Goal: Check status: Check status

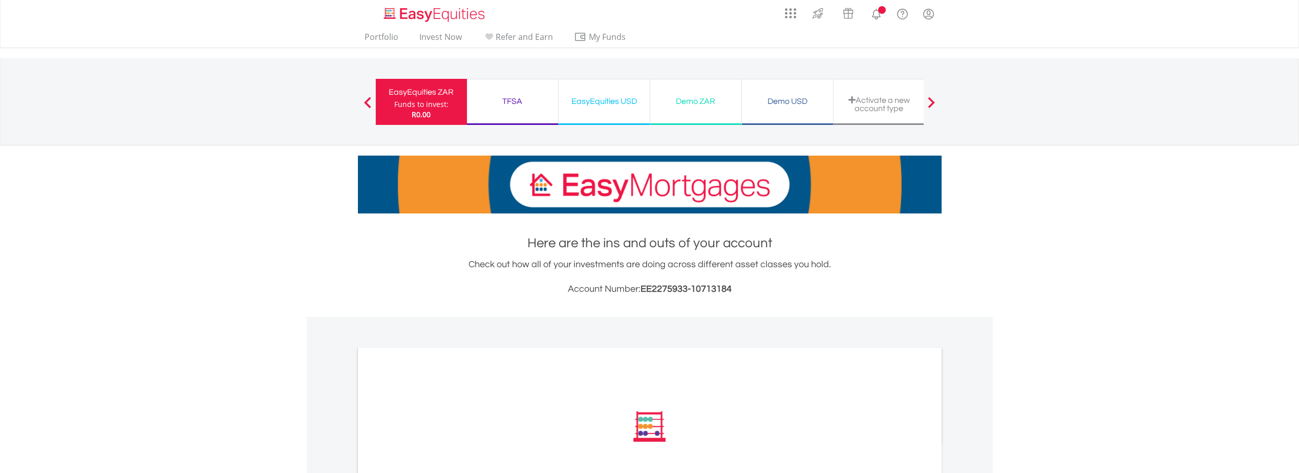
scroll to position [171, 0]
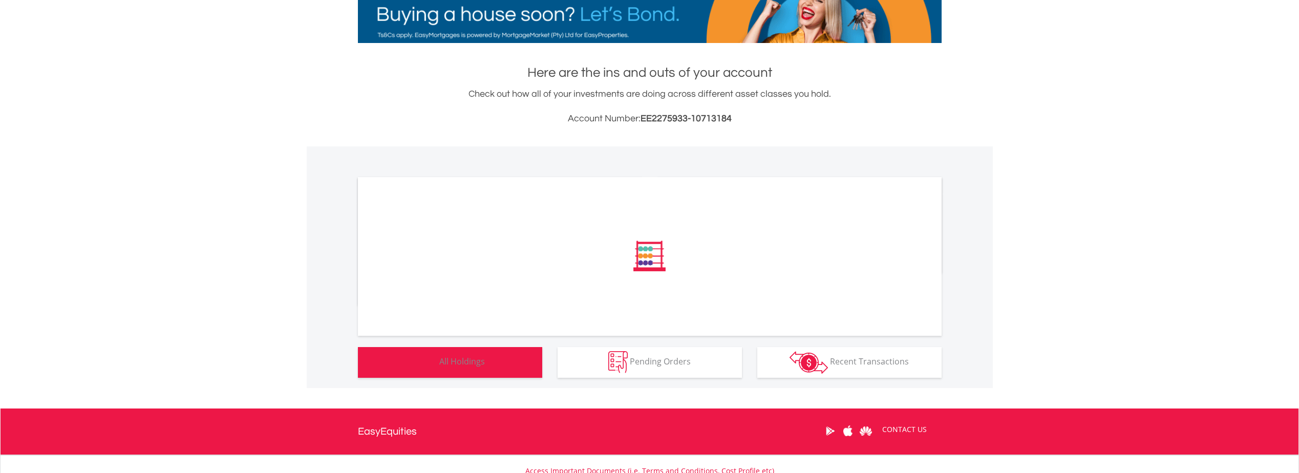
click at [457, 372] on button "Holdings All Holdings" at bounding box center [450, 362] width 184 height 31
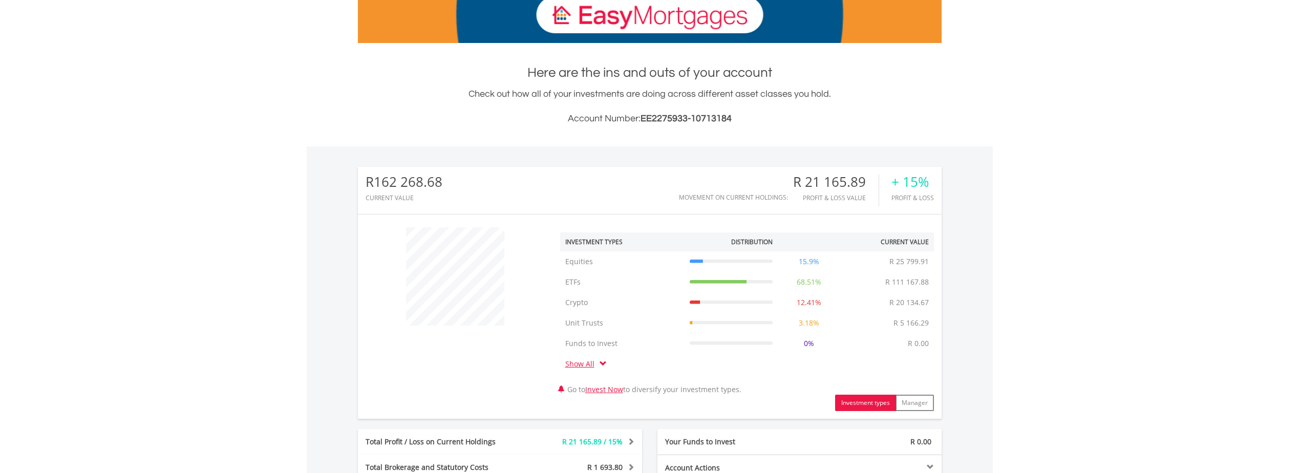
scroll to position [512, 0]
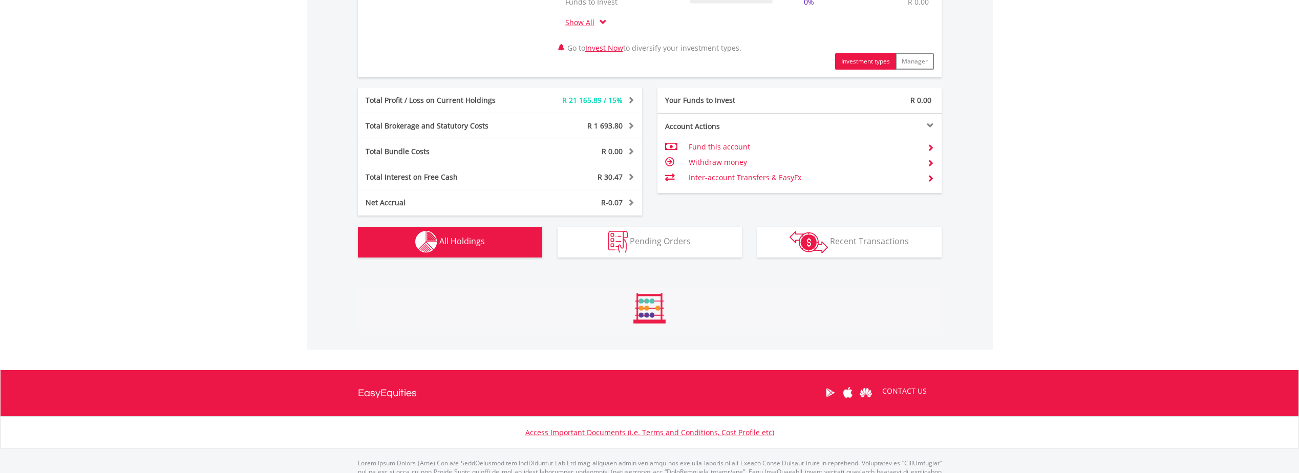
click at [433, 238] on img "button" at bounding box center [426, 242] width 22 height 22
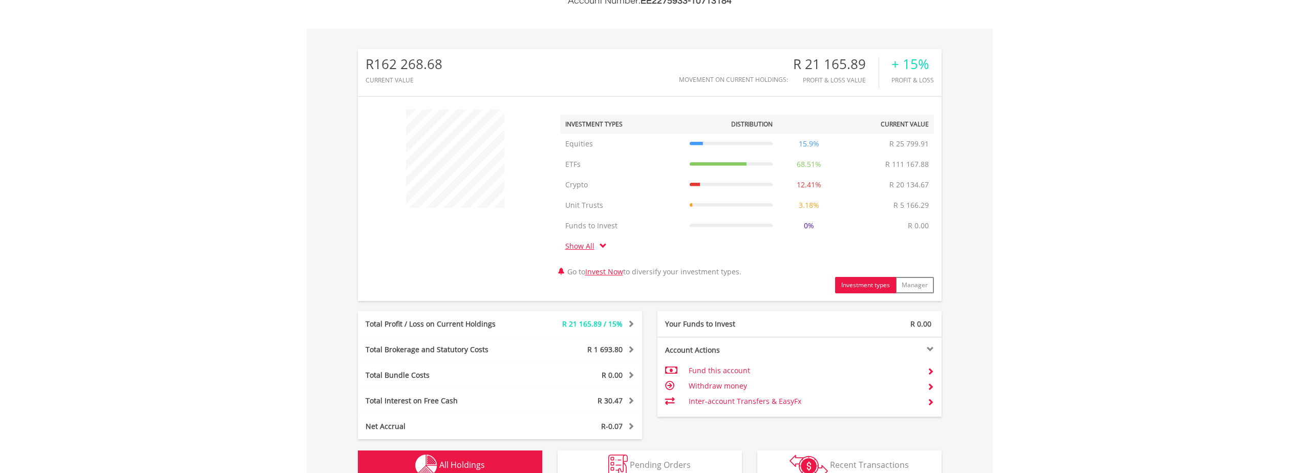
scroll to position [0, 0]
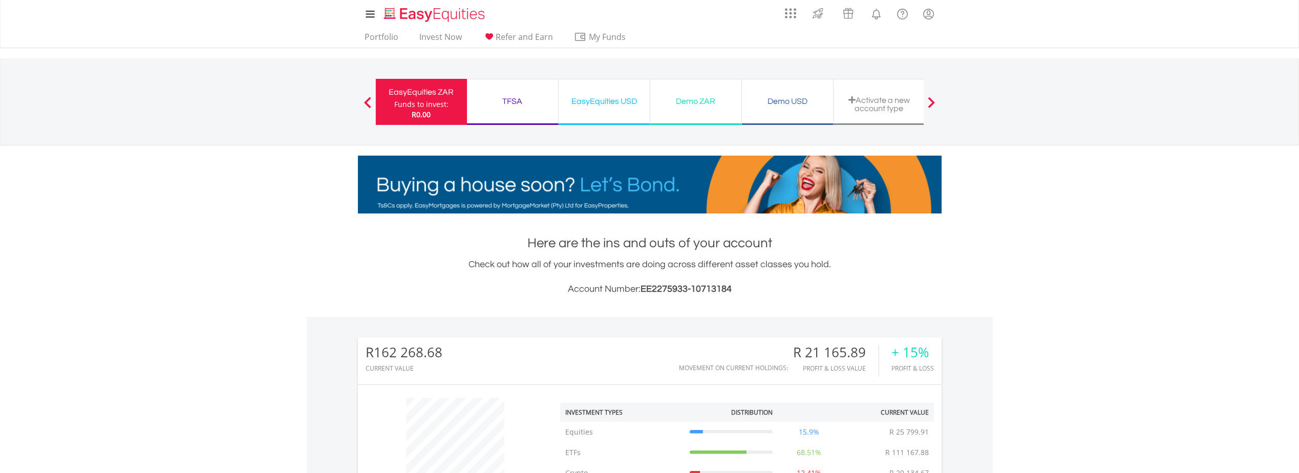
click at [608, 104] on div "EasyEquities USD" at bounding box center [604, 101] width 79 height 14
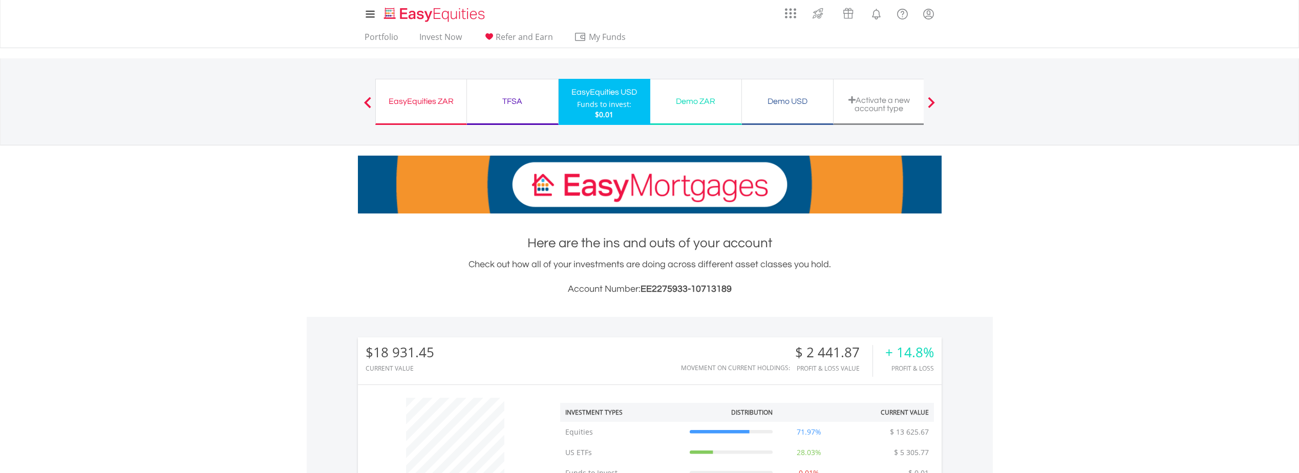
scroll to position [414, 0]
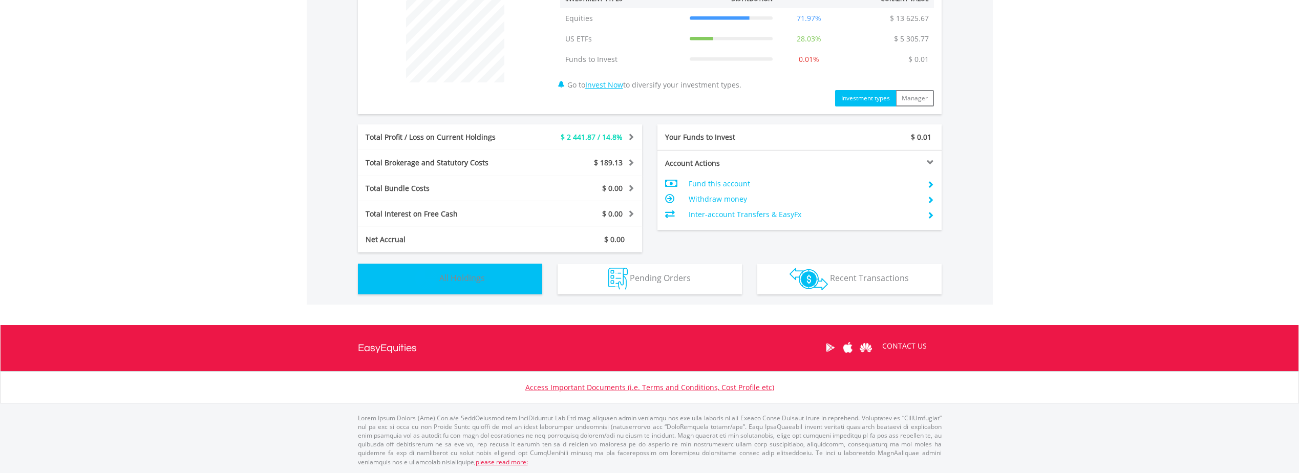
click at [415, 287] on img "button" at bounding box center [426, 279] width 22 height 22
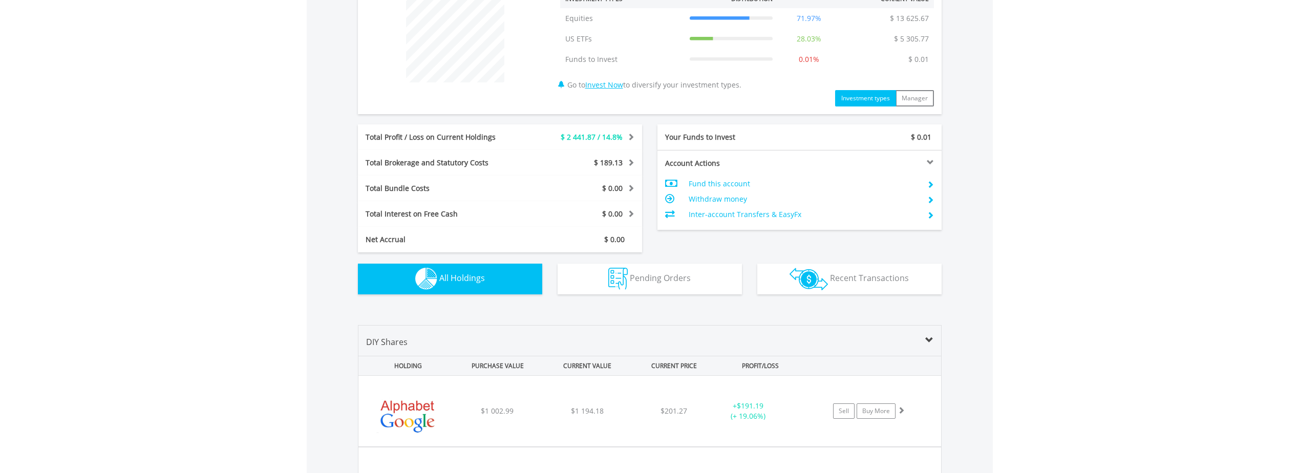
scroll to position [739, 0]
